Goal: Find specific page/section: Find specific page/section

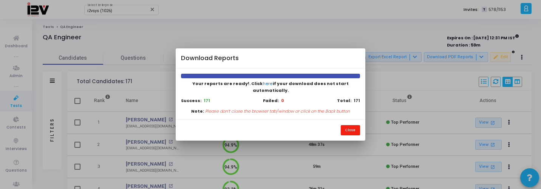
click at [358, 125] on button "Close" at bounding box center [350, 130] width 19 height 10
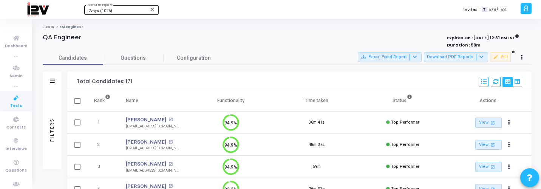
click at [118, 12] on div "i2vsys (1026)" at bounding box center [117, 11] width 61 height 5
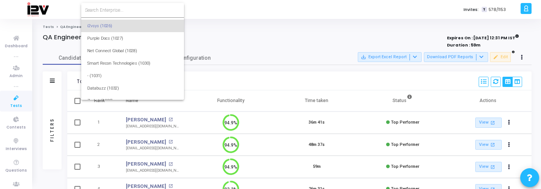
click at [118, 12] on input at bounding box center [132, 10] width 95 height 7
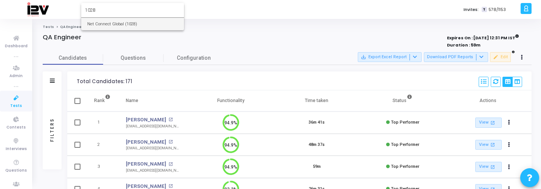
type input "1028"
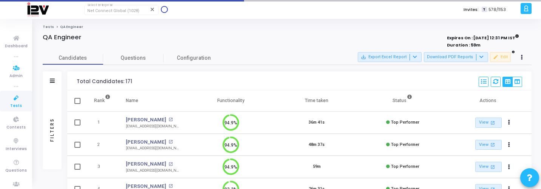
click at [5, 97] on link "Tests" at bounding box center [16, 101] width 32 height 21
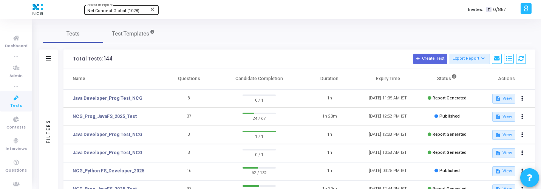
click at [104, 11] on span "Net Connect Global (1028)" at bounding box center [113, 10] width 52 height 5
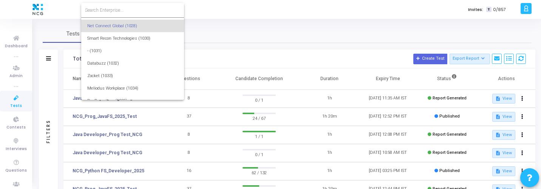
click at [104, 11] on input at bounding box center [132, 10] width 95 height 7
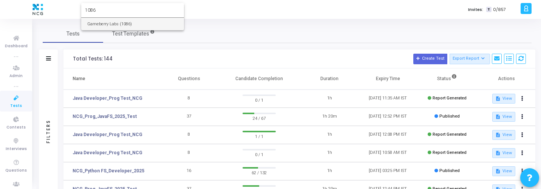
type input "1086"
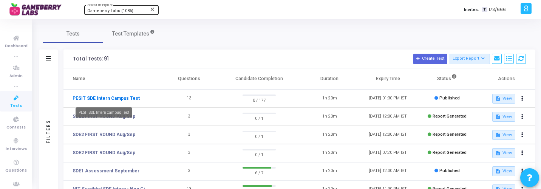
click at [133, 101] on link "PESIT SDE Intern Campus Test" at bounding box center [106, 98] width 67 height 7
